Goal: Task Accomplishment & Management: Use online tool/utility

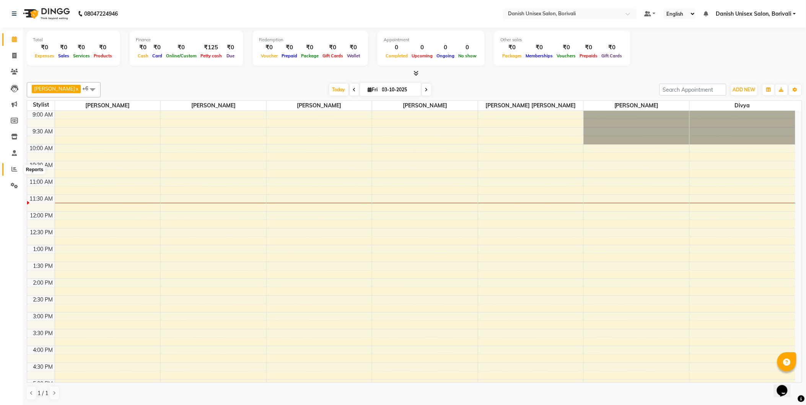
click at [15, 170] on icon at bounding box center [14, 169] width 6 height 6
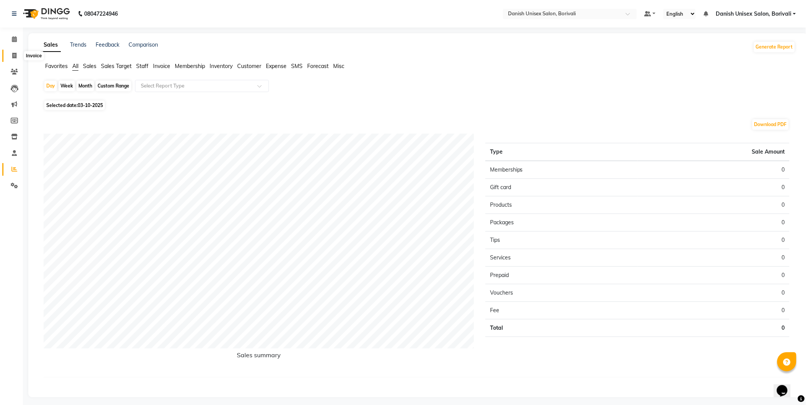
click at [10, 55] on span at bounding box center [14, 56] width 13 height 9
select select "7068"
select select "service"
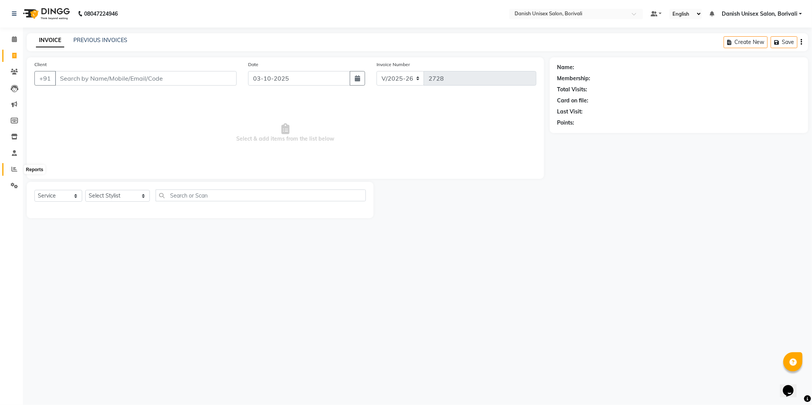
click at [13, 170] on icon at bounding box center [14, 169] width 6 height 6
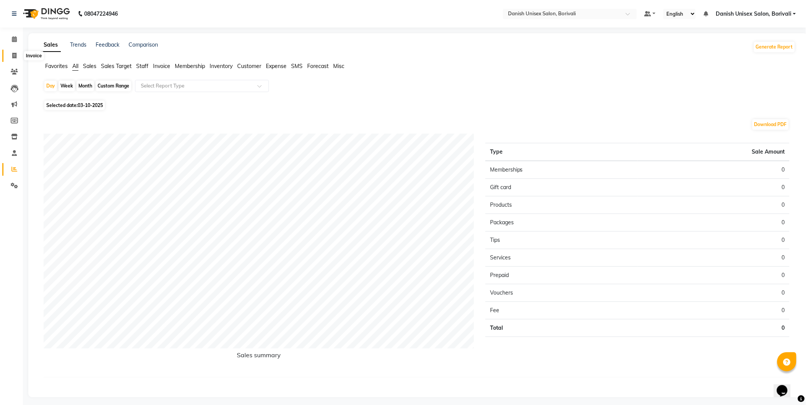
click at [13, 57] on icon at bounding box center [14, 56] width 4 height 6
select select "service"
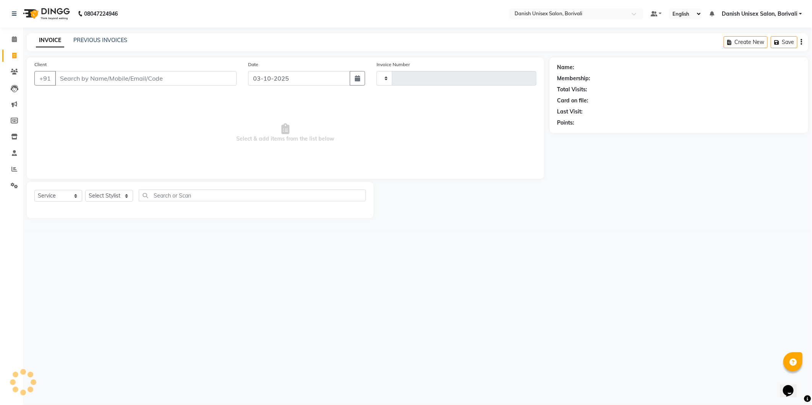
type input "2728"
select select "7068"
